Goal: Transaction & Acquisition: Purchase product/service

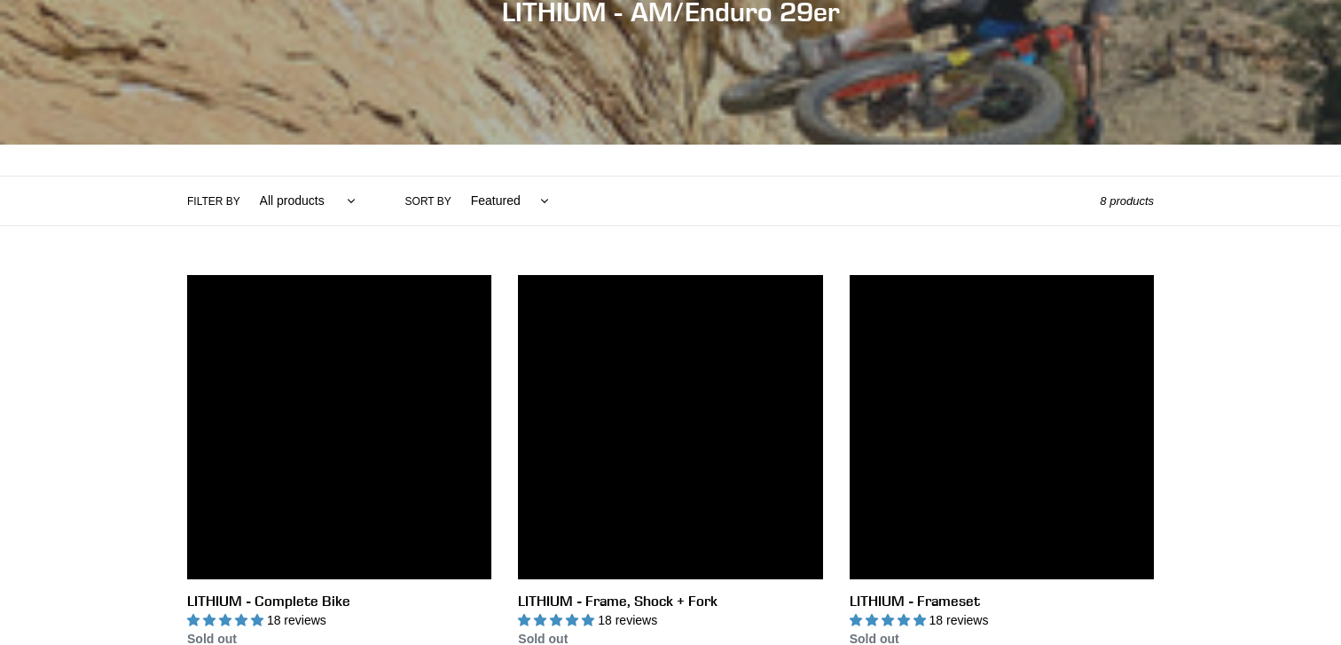
scroll to position [379, 0]
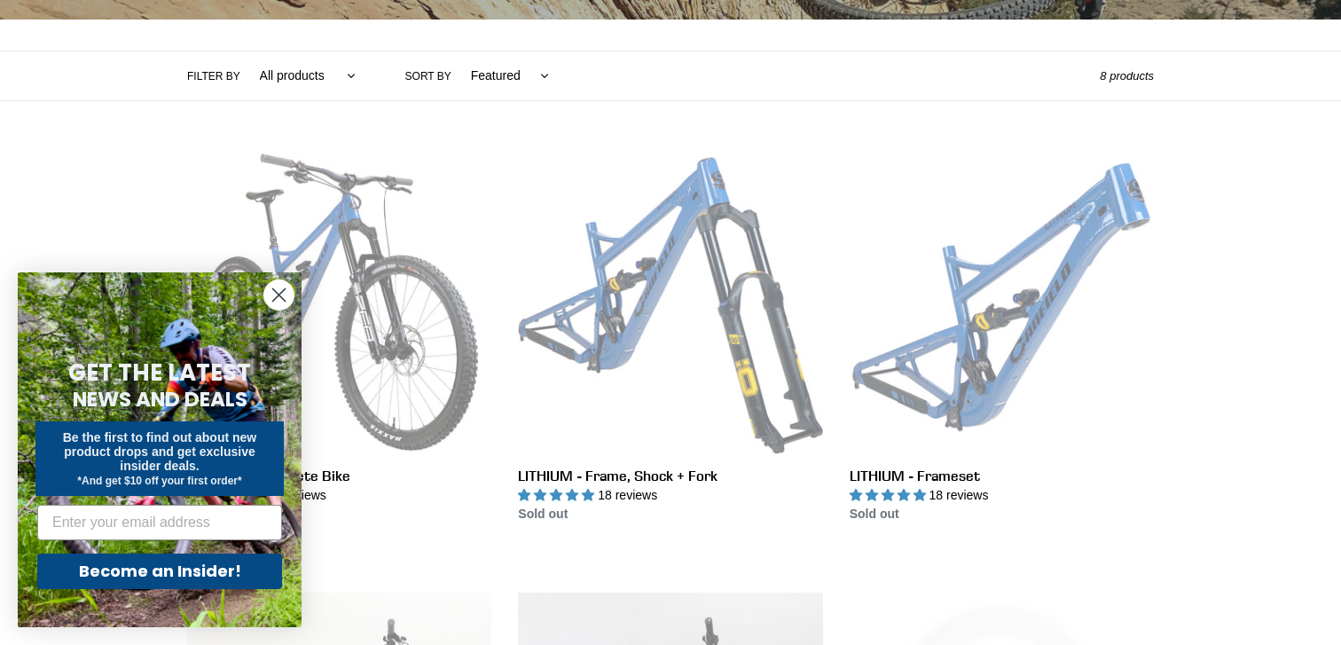
click at [278, 295] on icon "Close dialog" at bounding box center [279, 295] width 12 height 12
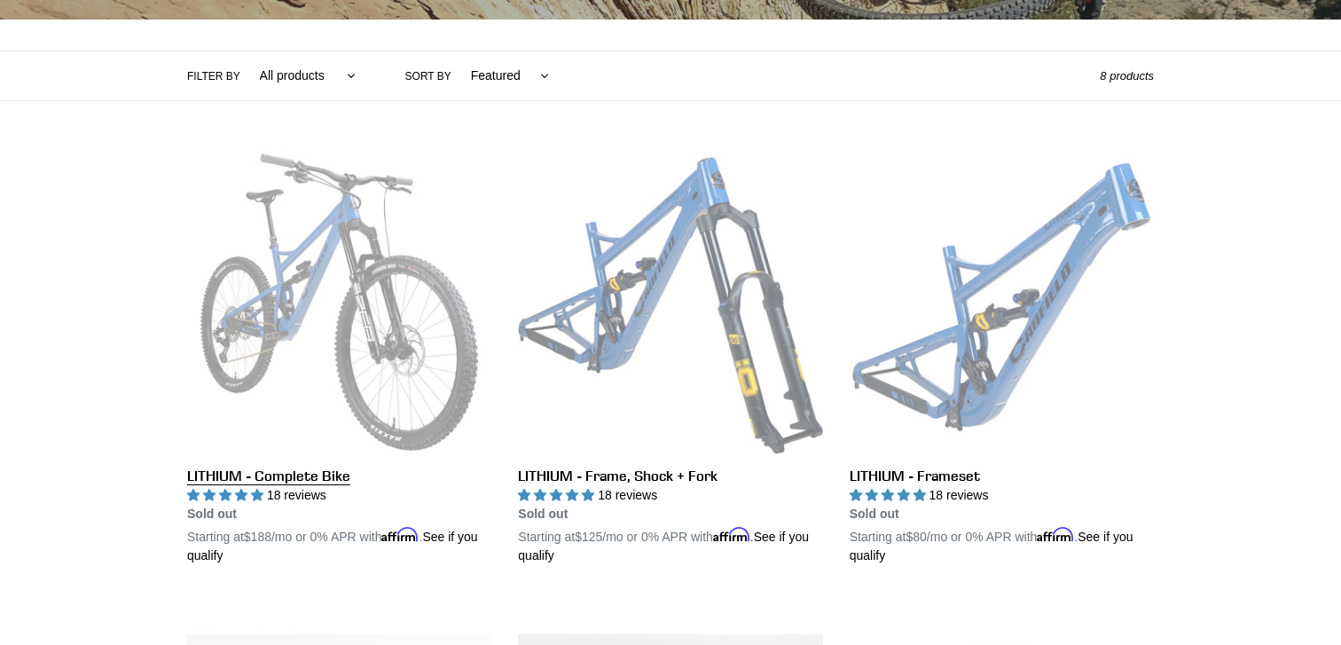
click at [323, 282] on link "LITHIUM - Complete Bike" at bounding box center [339, 357] width 304 height 415
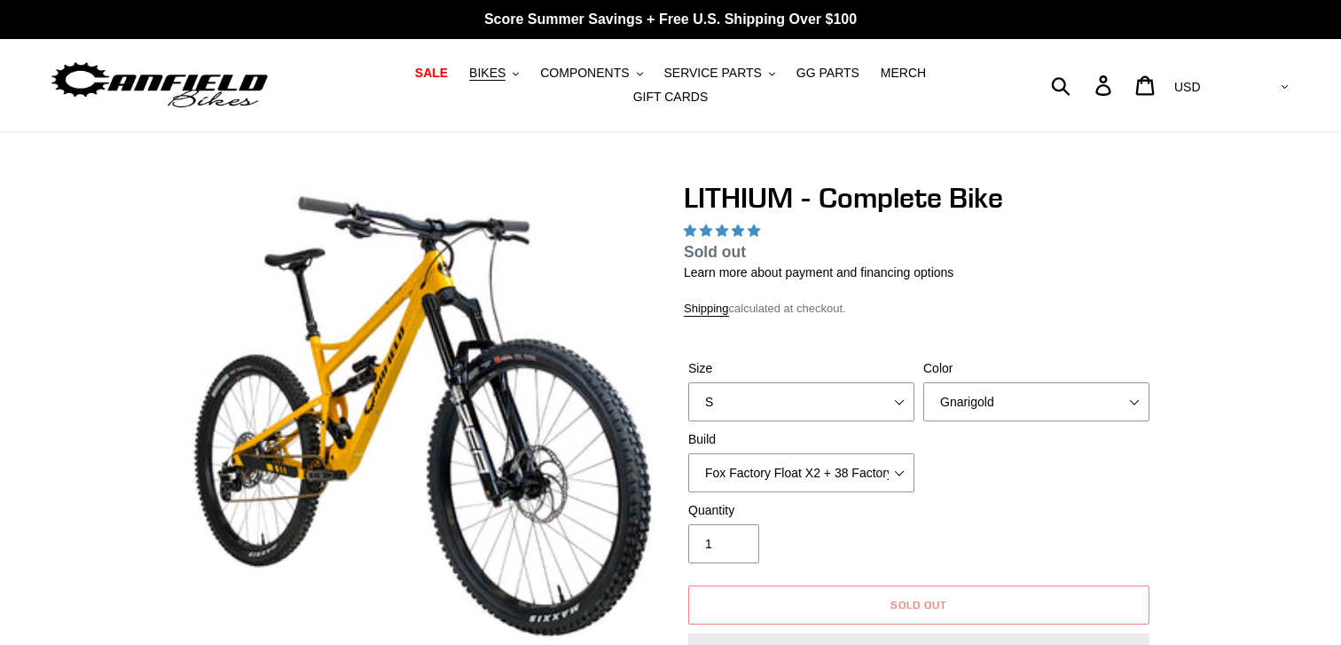
select select "highest-rating"
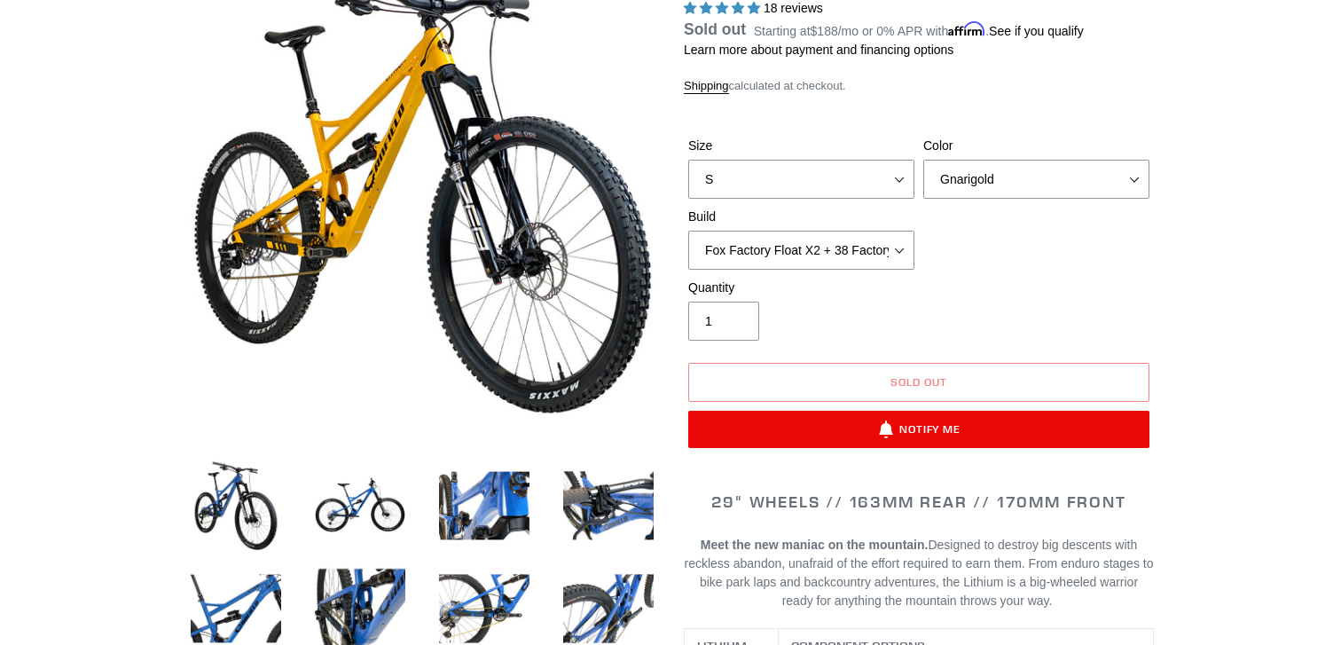
scroll to position [284, 0]
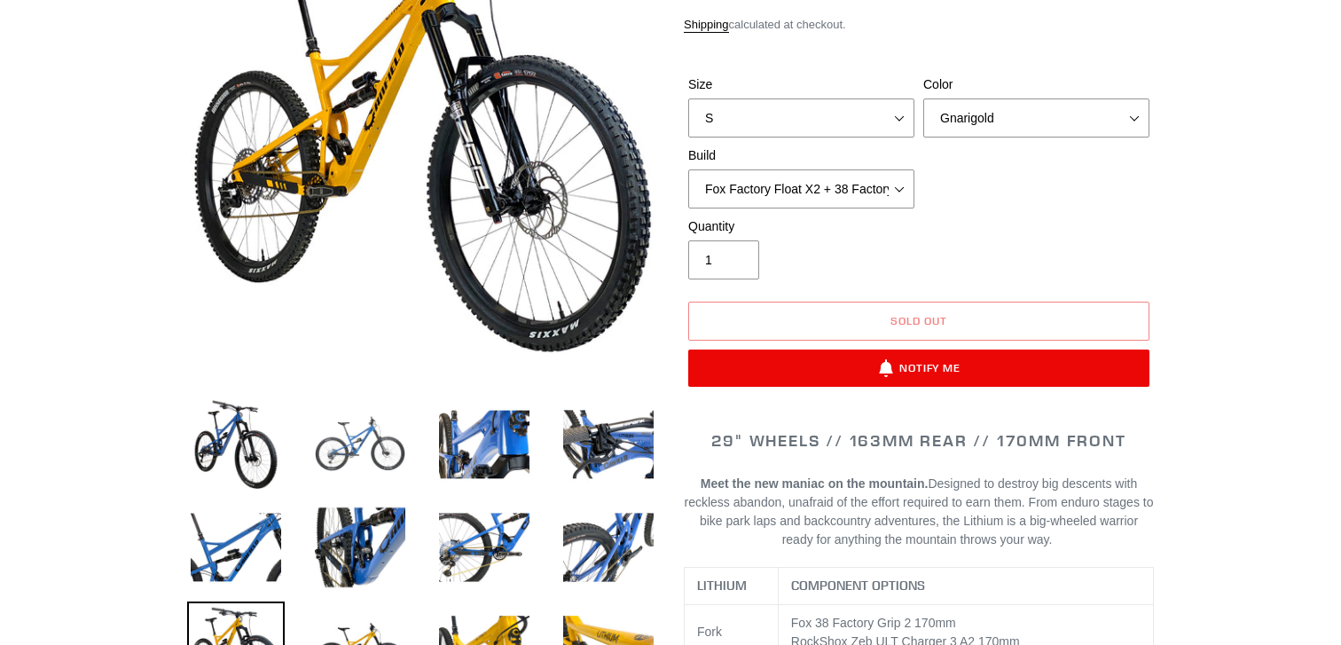
click at [365, 426] on img at bounding box center [360, 445] width 98 height 98
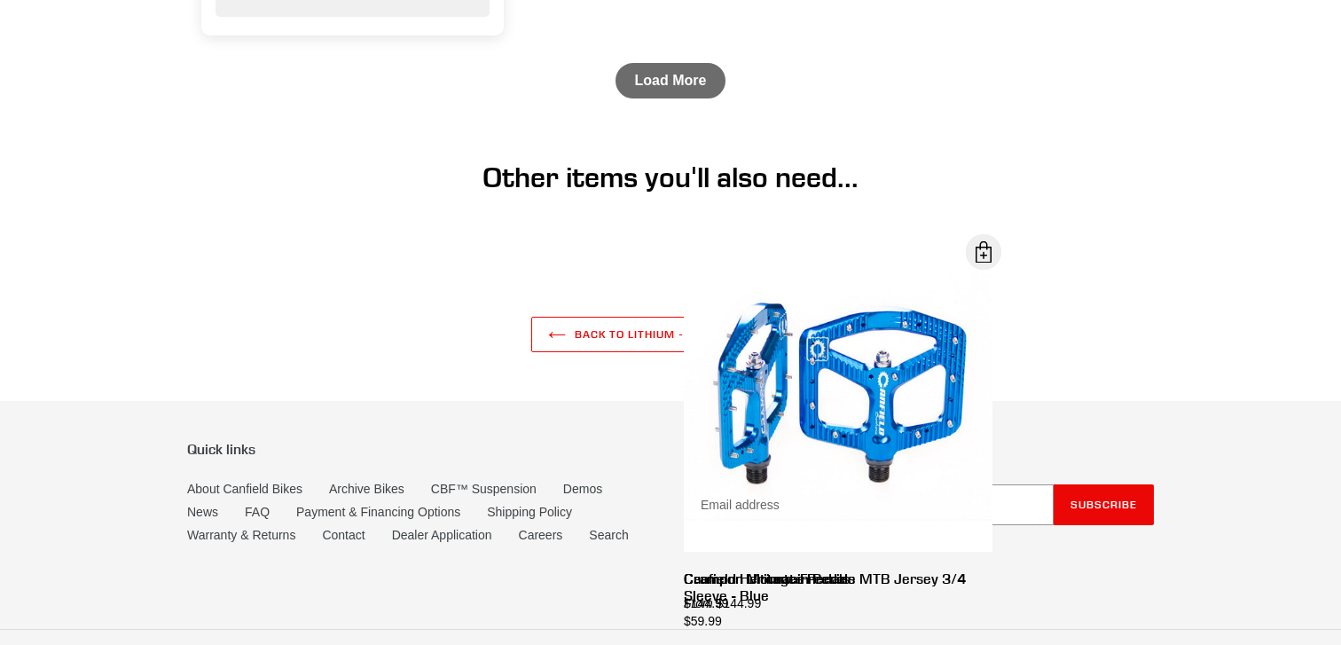
scroll to position [6803, 0]
